Goal: Navigation & Orientation: Find specific page/section

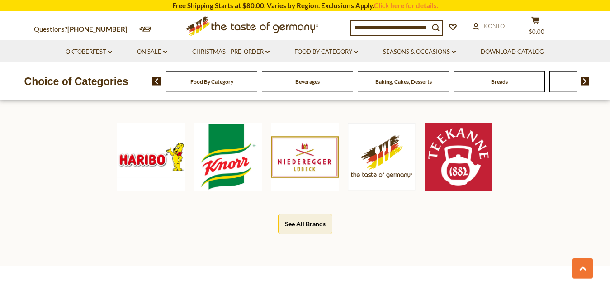
scroll to position [461, 0]
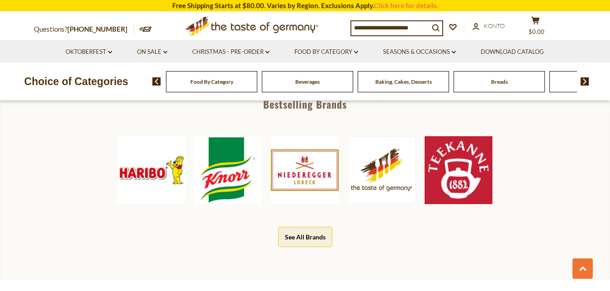
click at [315, 232] on button "See All Brands" at bounding box center [305, 237] width 54 height 20
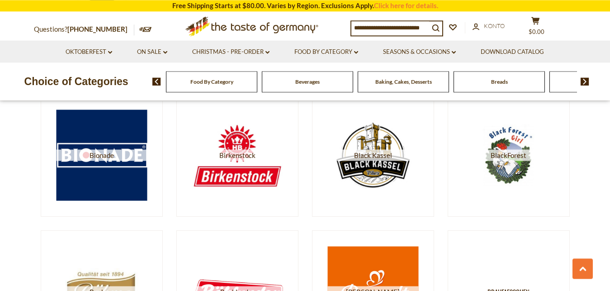
scroll to position [1108, 0]
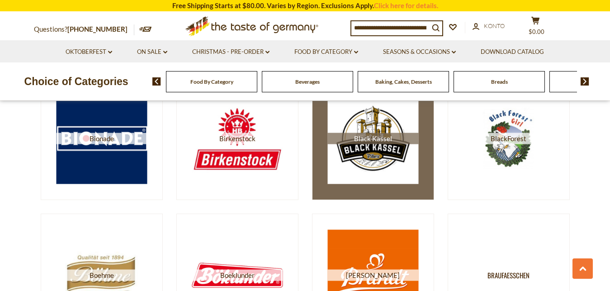
click at [370, 150] on img at bounding box center [373, 138] width 91 height 91
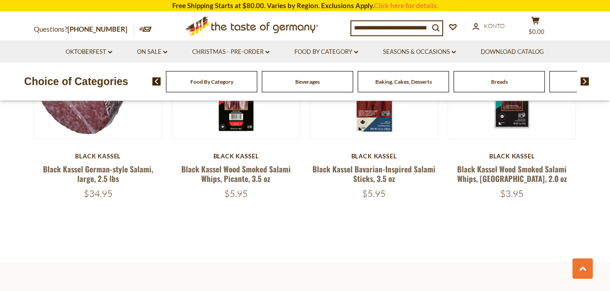
scroll to position [369, 0]
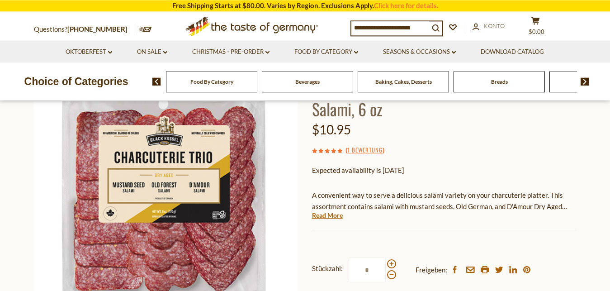
scroll to position [92, 0]
